Goal: Task Accomplishment & Management: Use online tool/utility

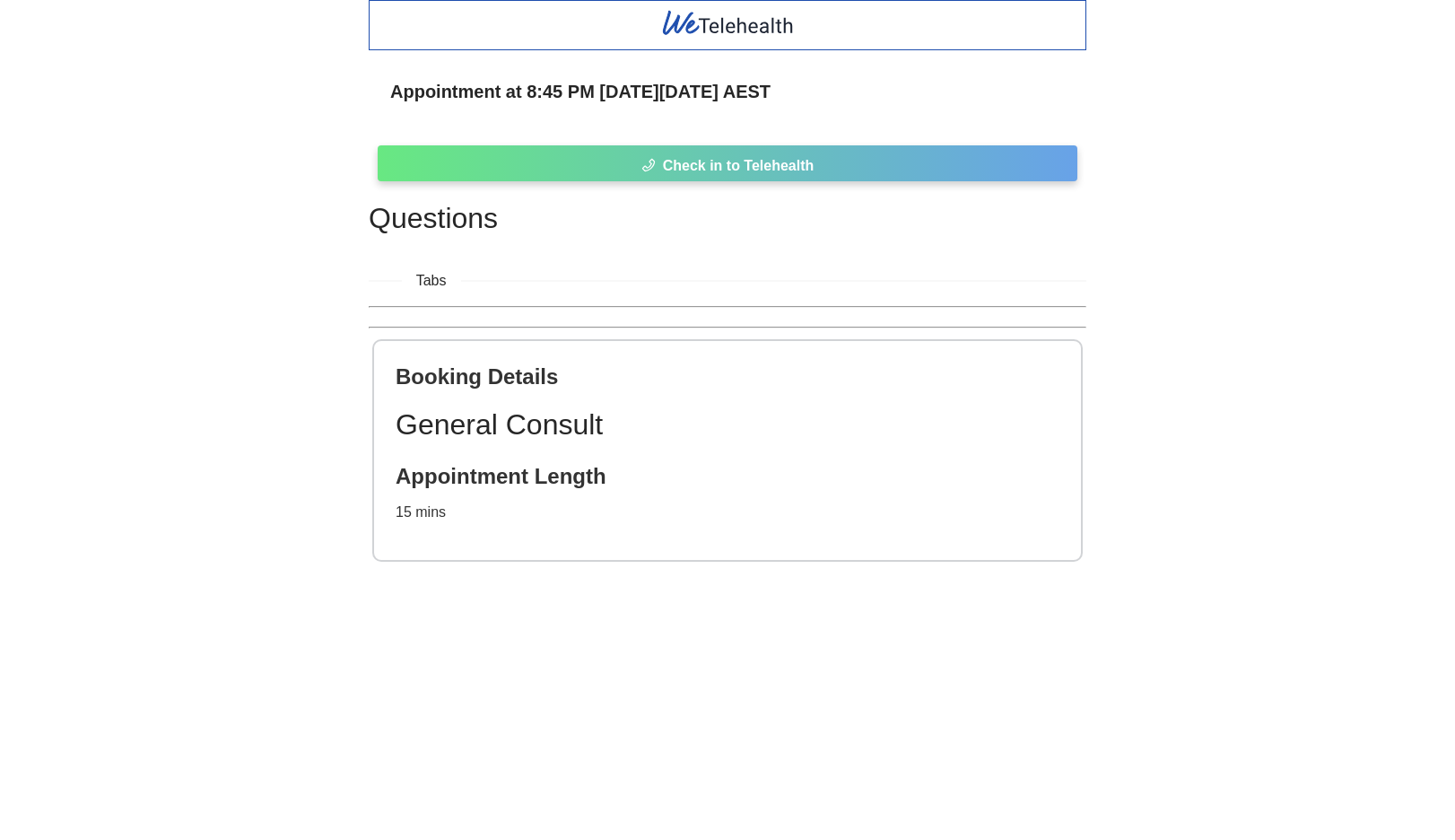
click at [869, 166] on button "Check in to Telehealth" at bounding box center [728, 163] width 700 height 35
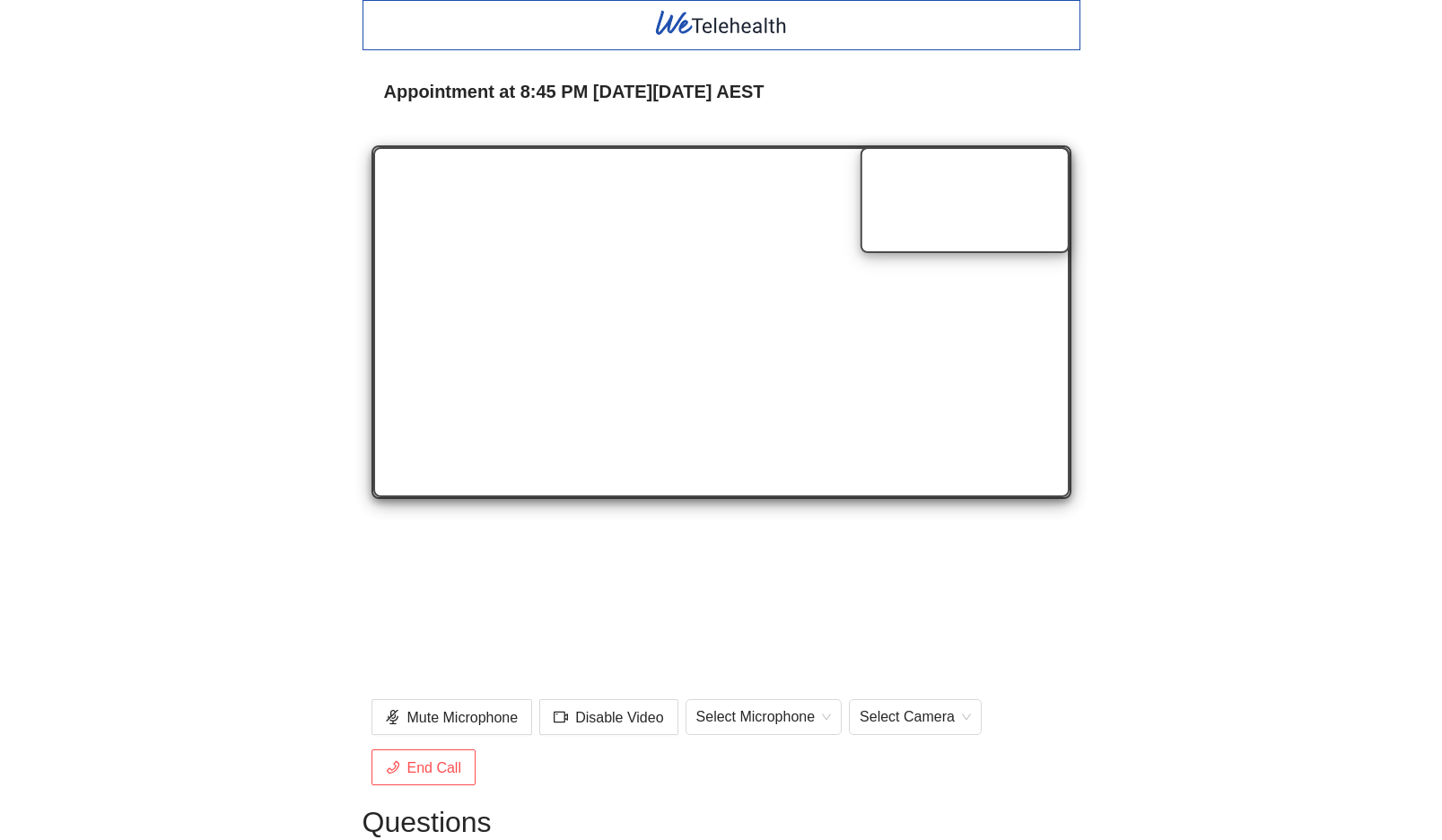
drag, startPoint x: 1146, startPoint y: 500, endPoint x: 1112, endPoint y: 500, distance: 34.0
click at [1146, 501] on div "Appointment at 8:45 PM on Tue 26 Aug AEST Mute Microphone Disable Video Select …" at bounding box center [721, 615] width 1442 height 1230
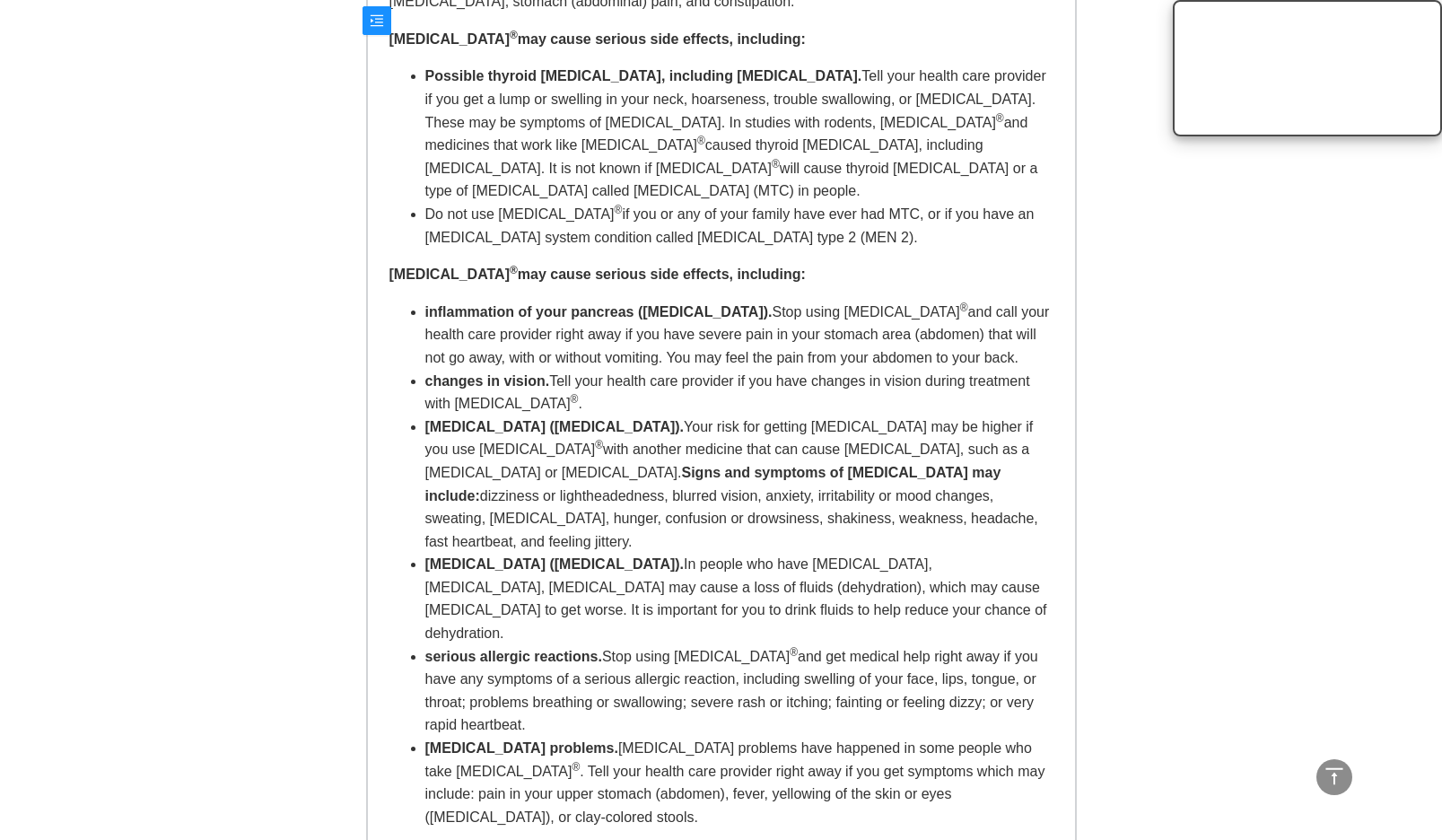
scroll to position [1357, 0]
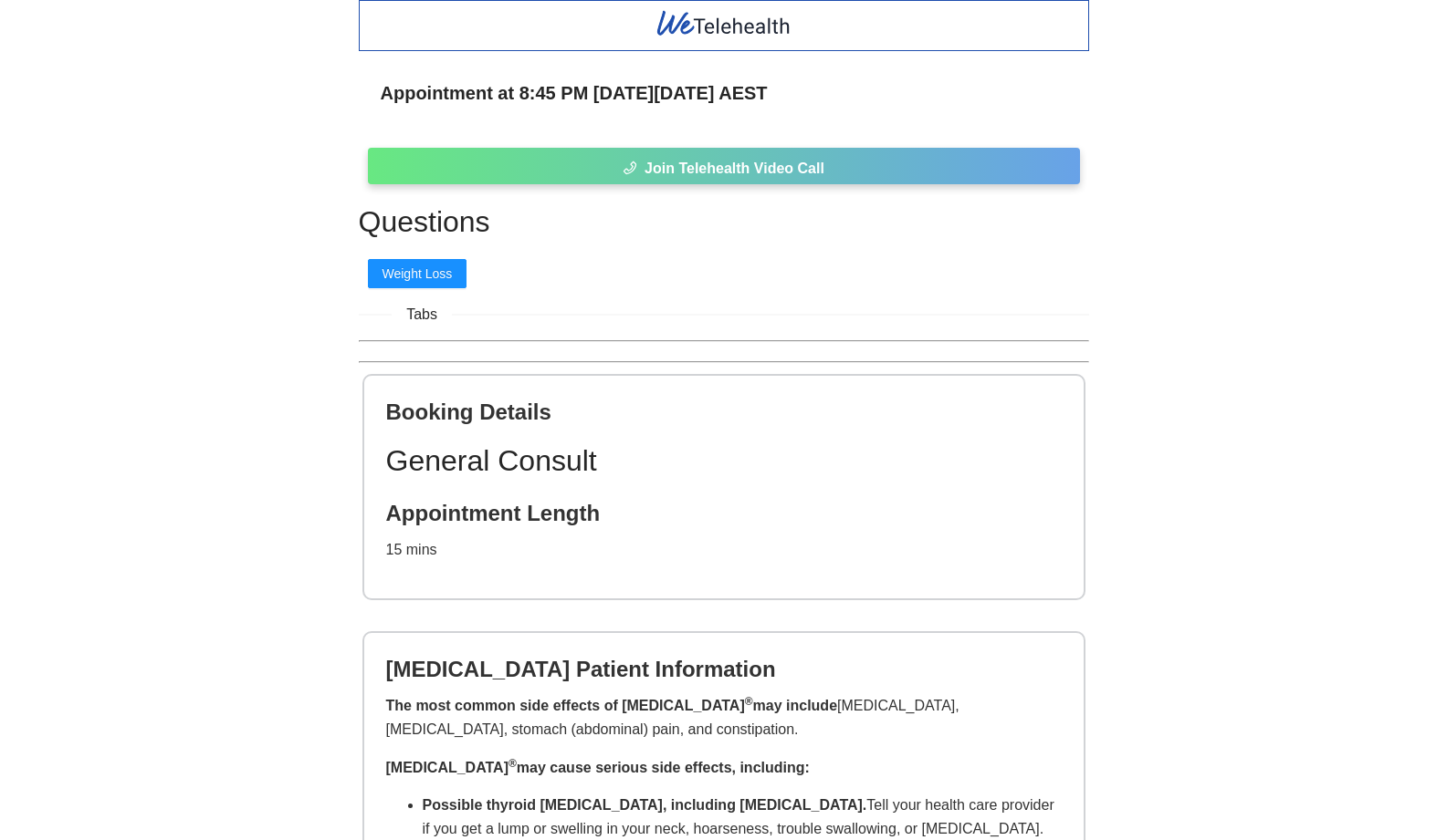
click at [712, 175] on span "Join Telehealth Video Call" at bounding box center [734, 168] width 179 height 23
